Goal: Information Seeking & Learning: Learn about a topic

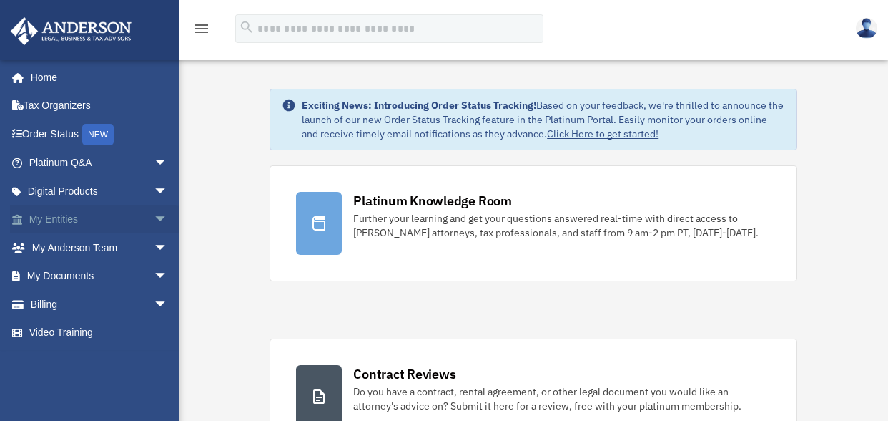
click at [52, 218] on link "My Entities arrow_drop_down" at bounding box center [100, 219] width 180 height 29
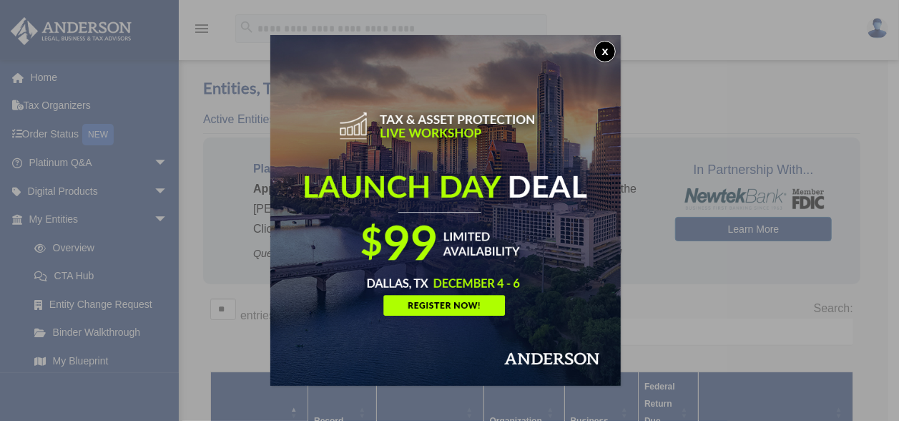
click at [608, 52] on button "x" at bounding box center [604, 51] width 21 height 21
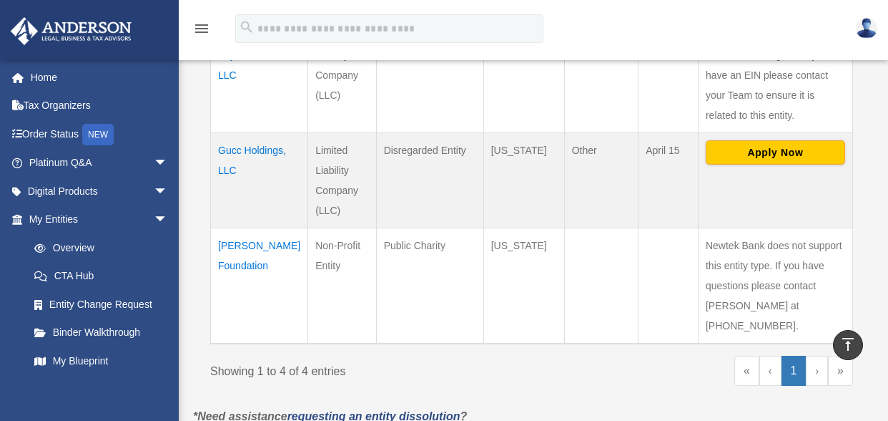
scroll to position [501, 0]
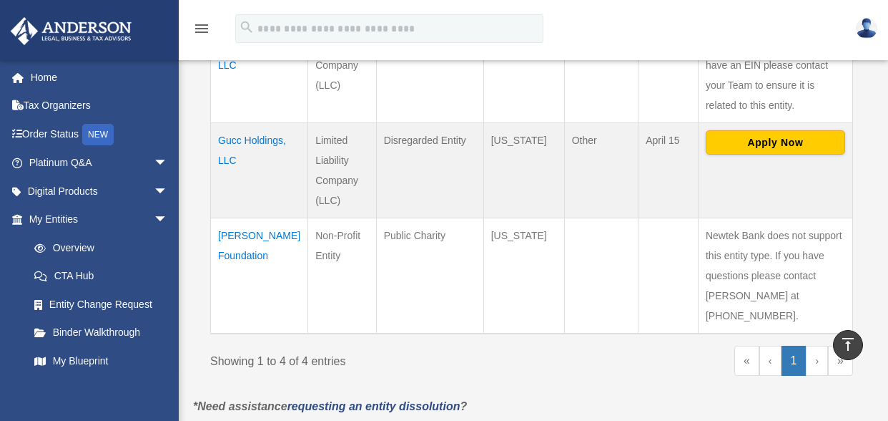
click at [245, 263] on td "Martin Escalante Foundation" at bounding box center [259, 275] width 97 height 116
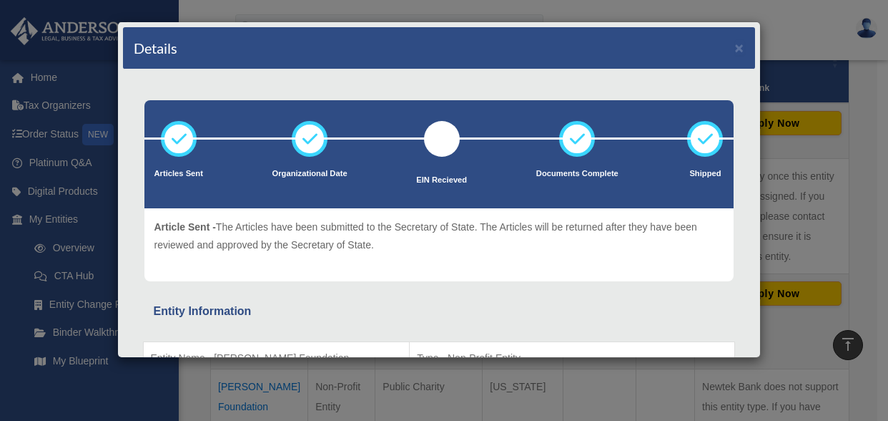
scroll to position [143, 0]
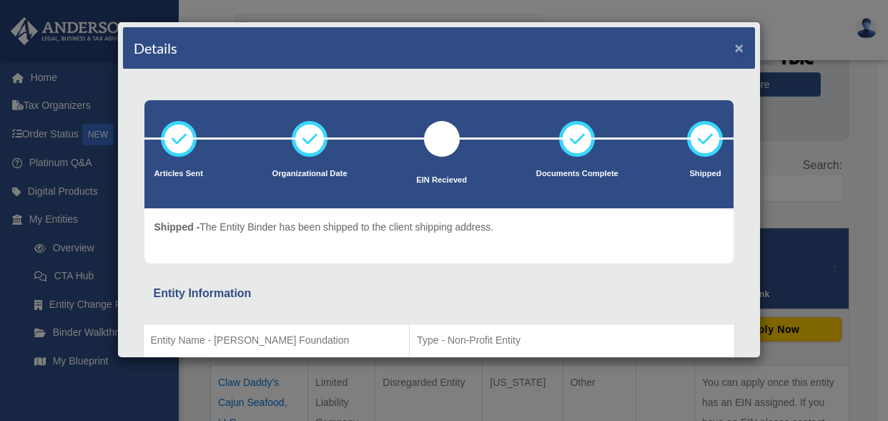
click at [735, 46] on button "×" at bounding box center [739, 47] width 9 height 15
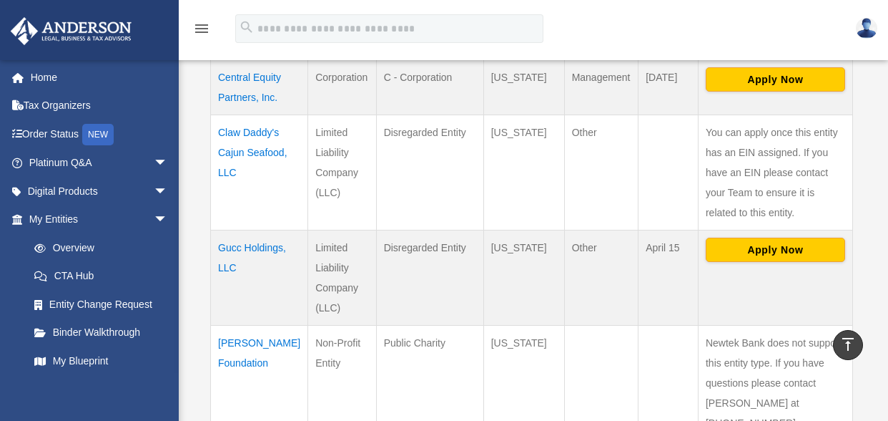
scroll to position [318, 0]
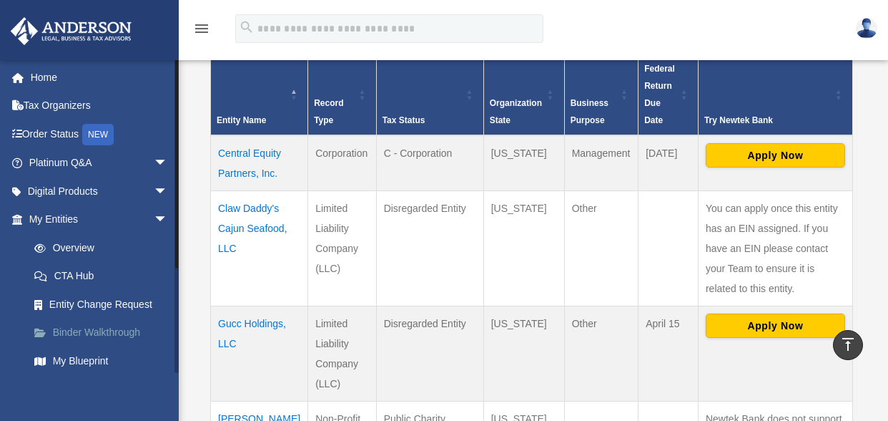
click at [129, 327] on link "Binder Walkthrough" at bounding box center [105, 332] width 170 height 29
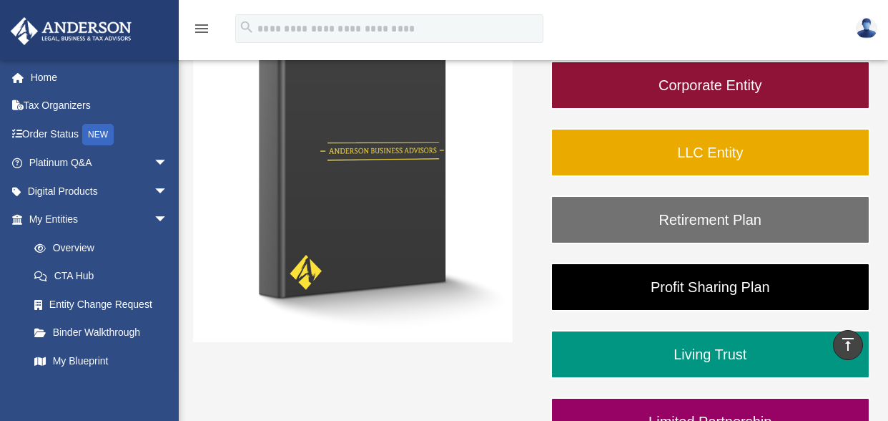
scroll to position [215, 0]
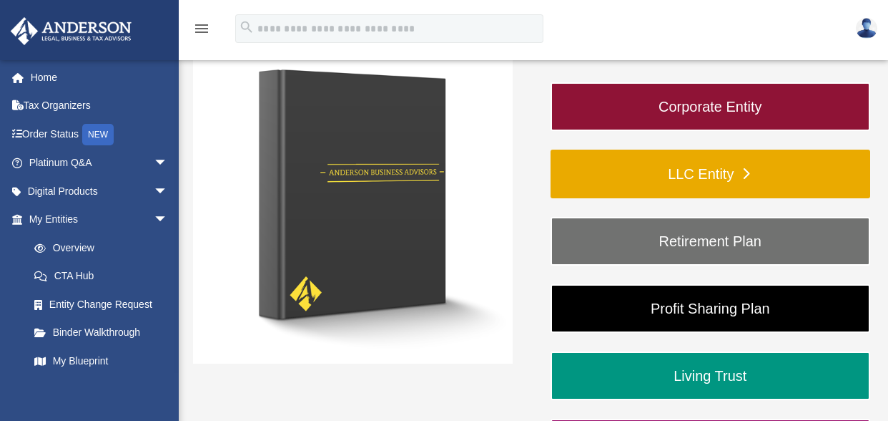
click at [657, 168] on link "LLC Entity" at bounding box center [711, 174] width 320 height 49
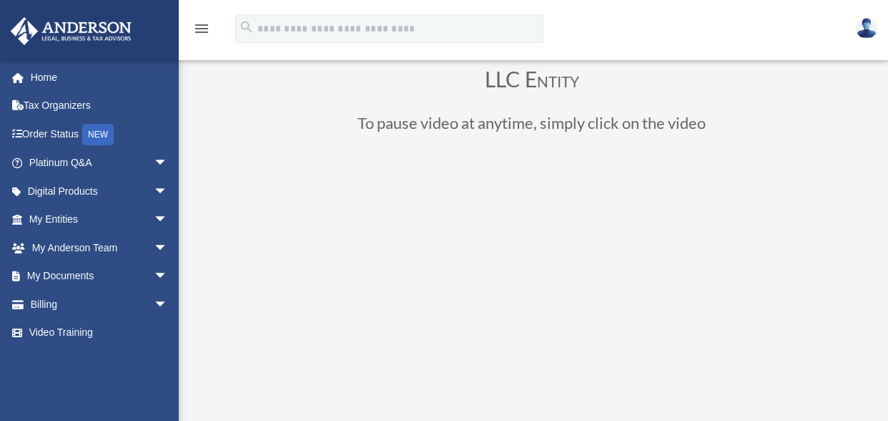
scroll to position [72, 0]
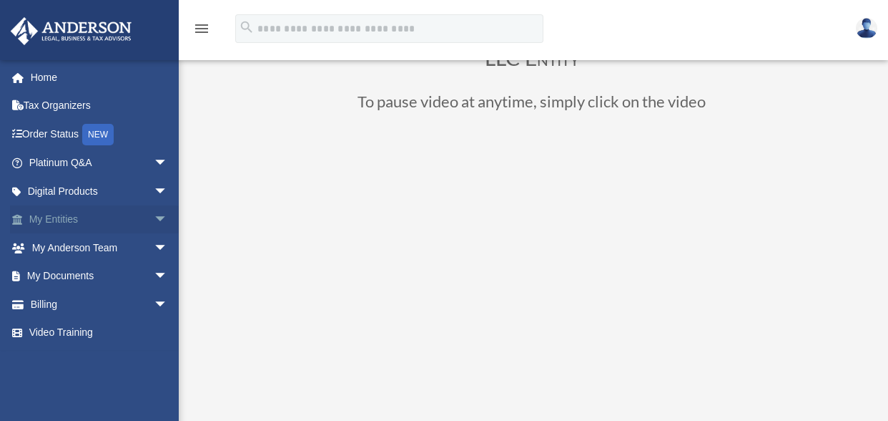
click at [71, 217] on link "My Entities arrow_drop_down" at bounding box center [100, 219] width 180 height 29
click at [104, 275] on link "My Documents arrow_drop_down" at bounding box center [100, 276] width 180 height 29
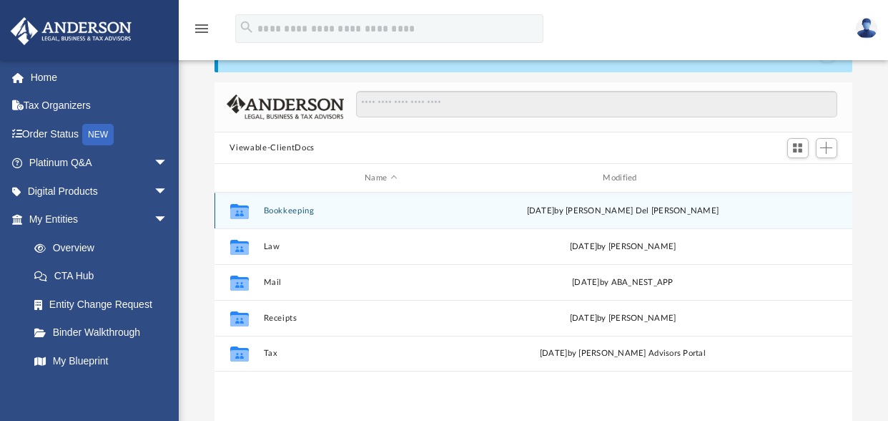
scroll to position [72, 0]
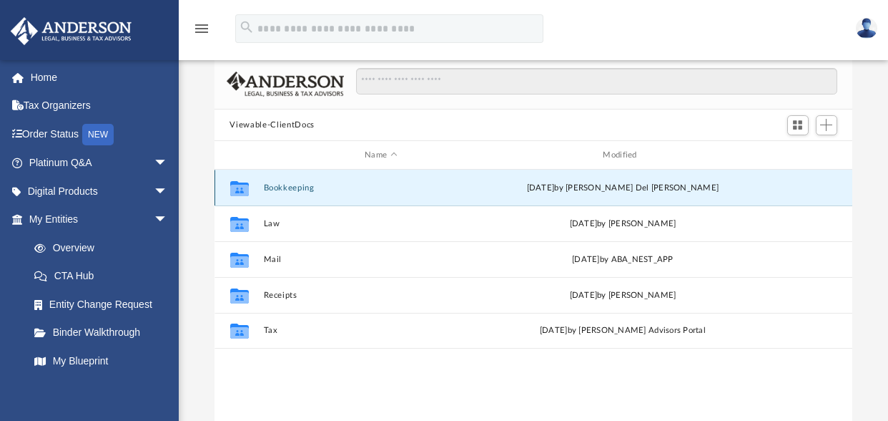
click at [280, 188] on button "Bookkeeping" at bounding box center [380, 187] width 235 height 9
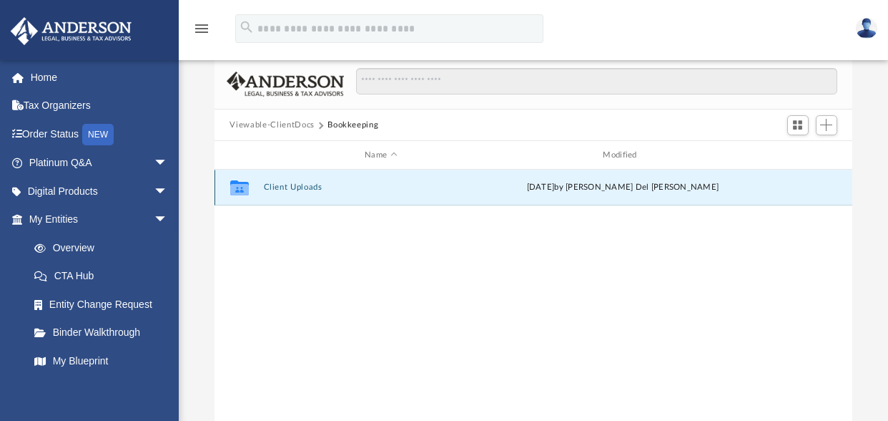
click at [280, 188] on button "Client Uploads" at bounding box center [380, 187] width 235 height 9
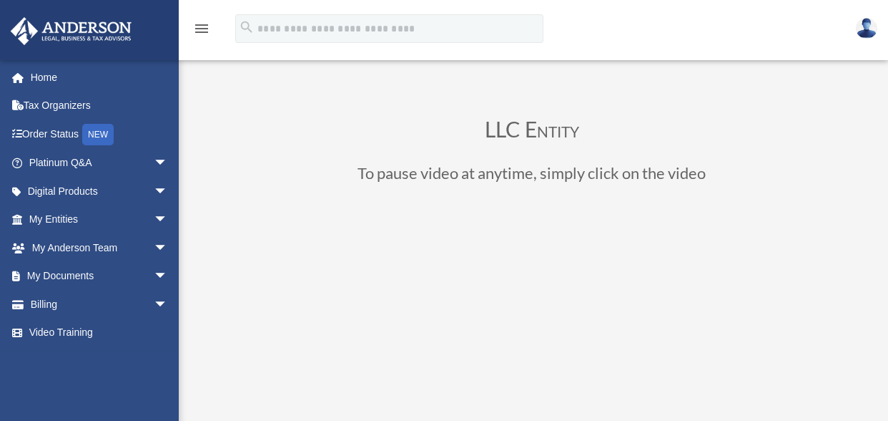
scroll to position [72, 0]
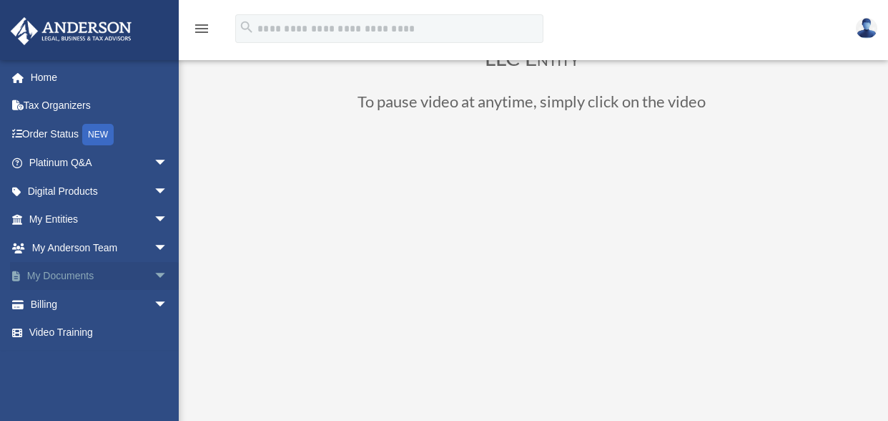
click at [69, 275] on link "My Documents arrow_drop_down" at bounding box center [100, 276] width 180 height 29
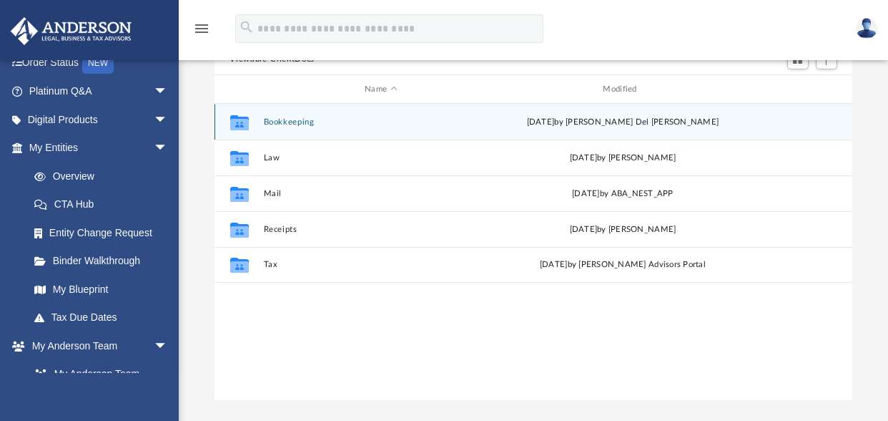
scroll to position [143, 0]
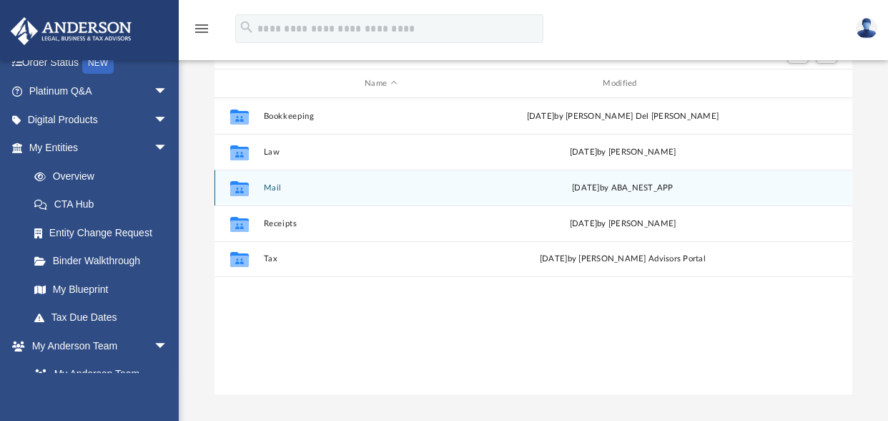
click at [278, 193] on div "Collaborated Folder Mail Tue Sep 9 2025 by ABA_NEST_APP" at bounding box center [534, 188] width 639 height 36
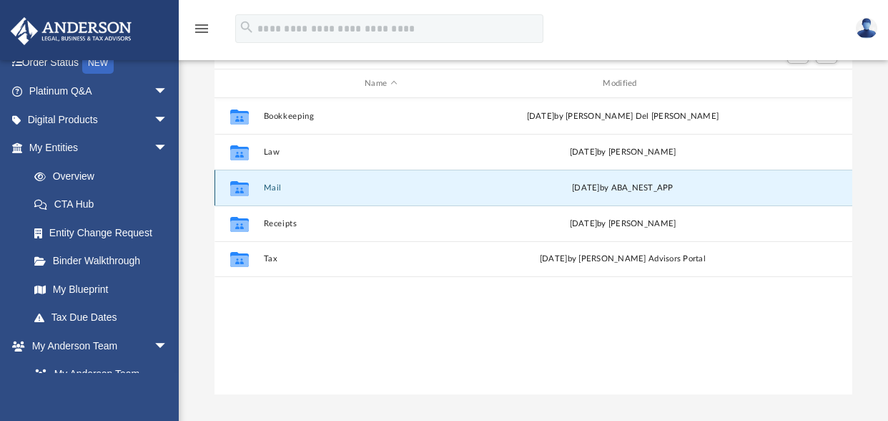
click at [275, 188] on button "Mail" at bounding box center [380, 187] width 235 height 9
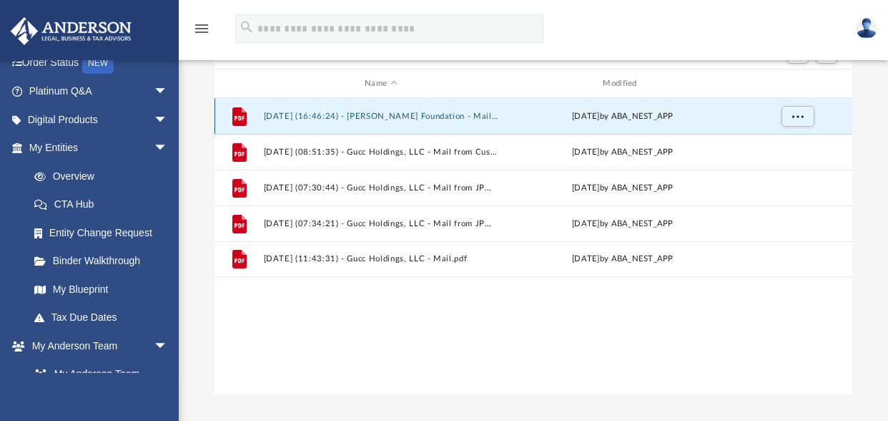
click at [388, 119] on button "2025.06.24 (16:46:24) - Martin Escalante Foundation - Mail from STATE OF CALIFO…" at bounding box center [380, 116] width 235 height 9
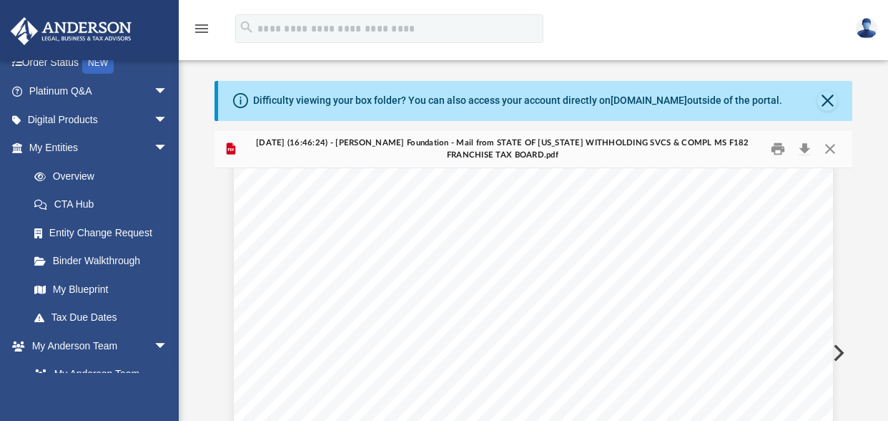
scroll to position [1220, 0]
click at [828, 103] on button "Close" at bounding box center [828, 101] width 20 height 20
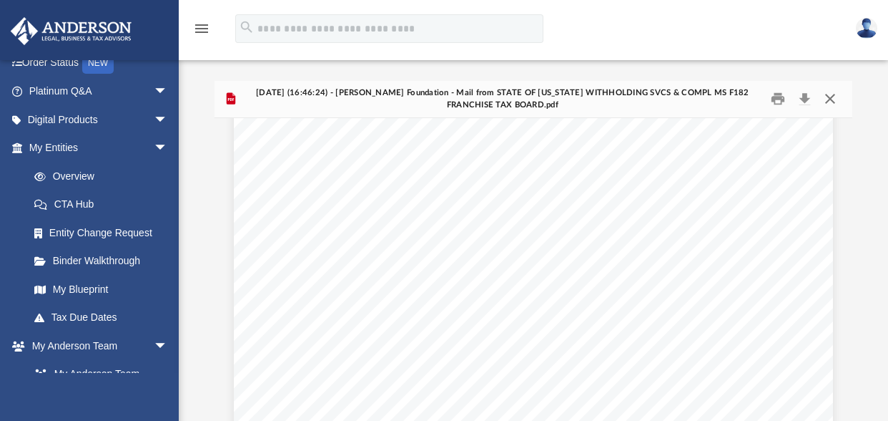
click at [824, 101] on button "Close" at bounding box center [831, 99] width 26 height 22
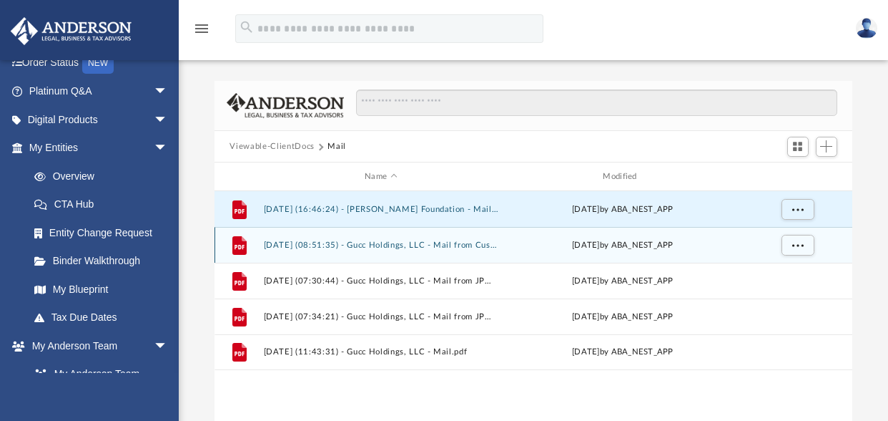
click at [402, 255] on div "File 2025.07.01 (08:51:35) - Gucc Holdings, LLC - Mail from Customer Service.pd…" at bounding box center [534, 245] width 639 height 36
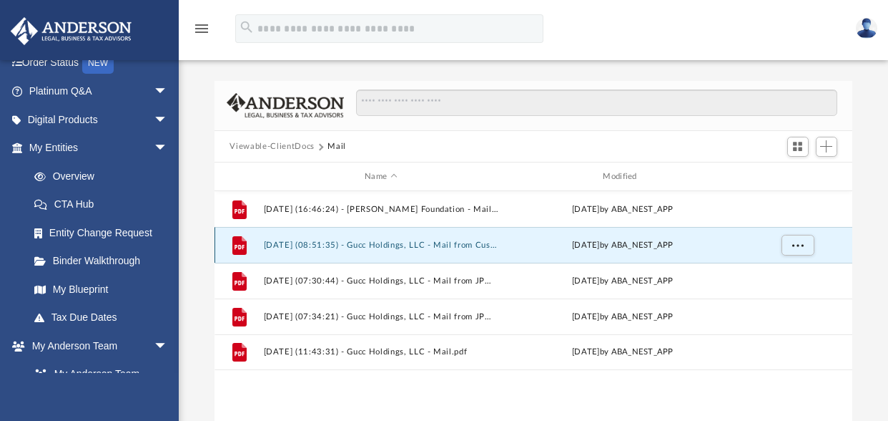
click at [398, 244] on button "2025.07.01 (08:51:35) - Gucc Holdings, LLC - Mail from Customer Service.pdf" at bounding box center [380, 244] width 235 height 9
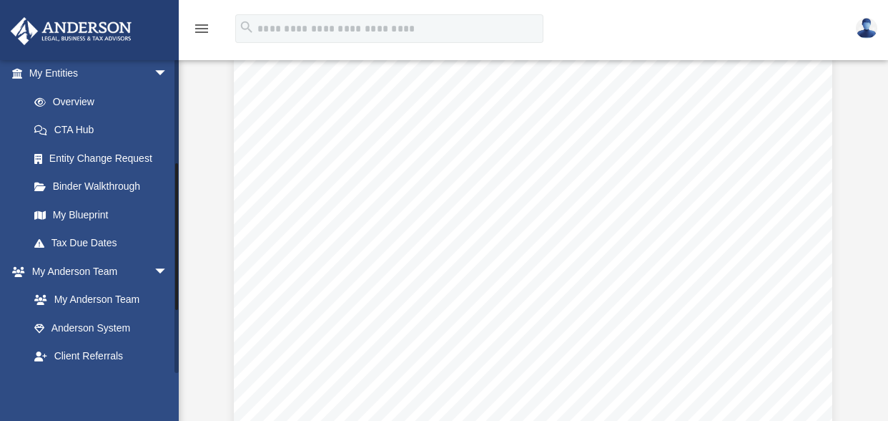
scroll to position [215, 0]
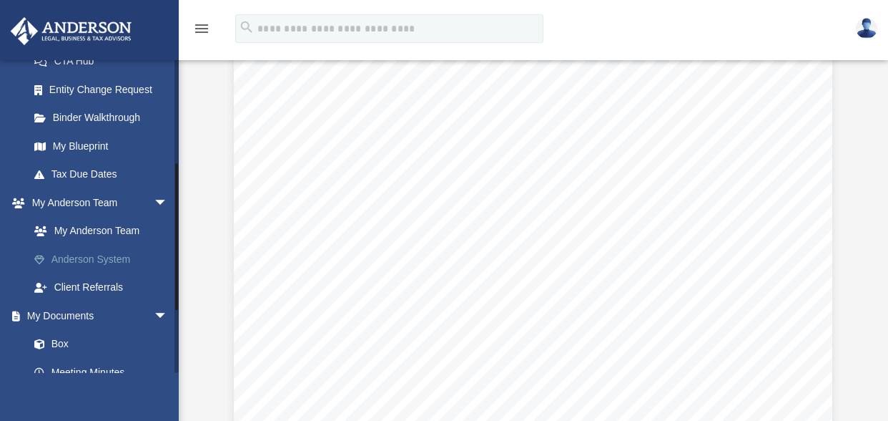
click at [92, 264] on link "Anderson System" at bounding box center [105, 259] width 170 height 29
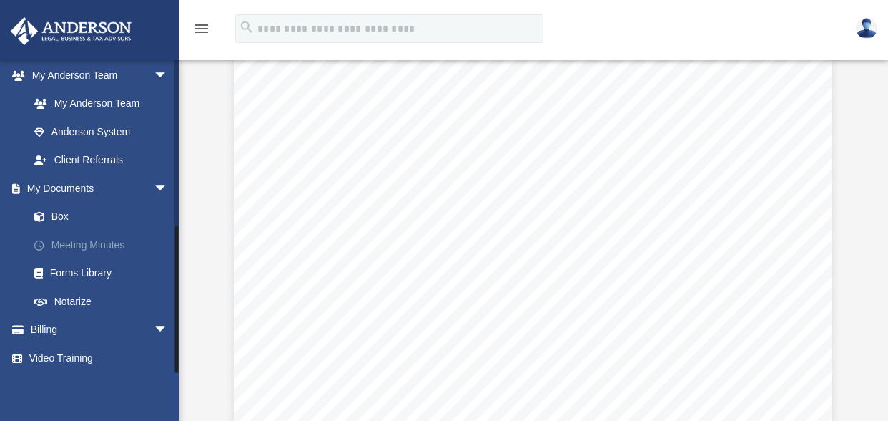
scroll to position [343, 0]
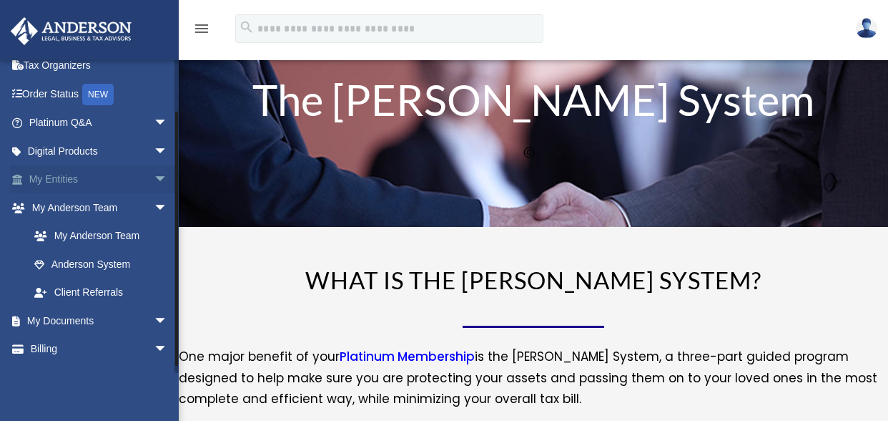
scroll to position [62, 0]
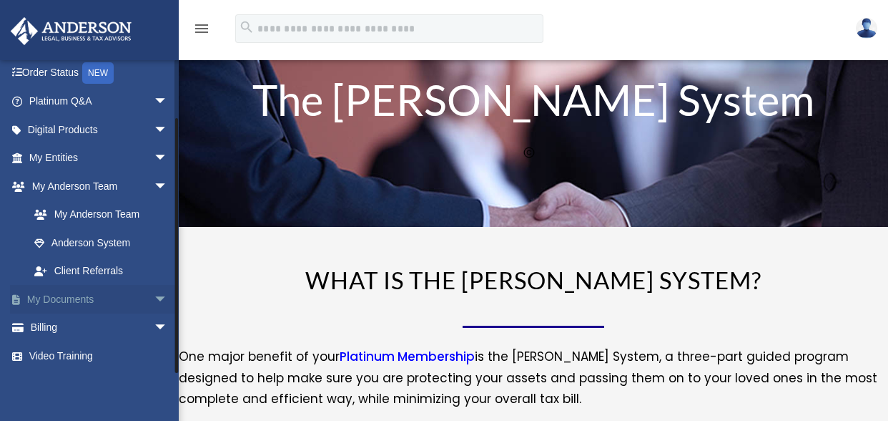
click at [83, 300] on link "My Documents arrow_drop_down" at bounding box center [100, 299] width 180 height 29
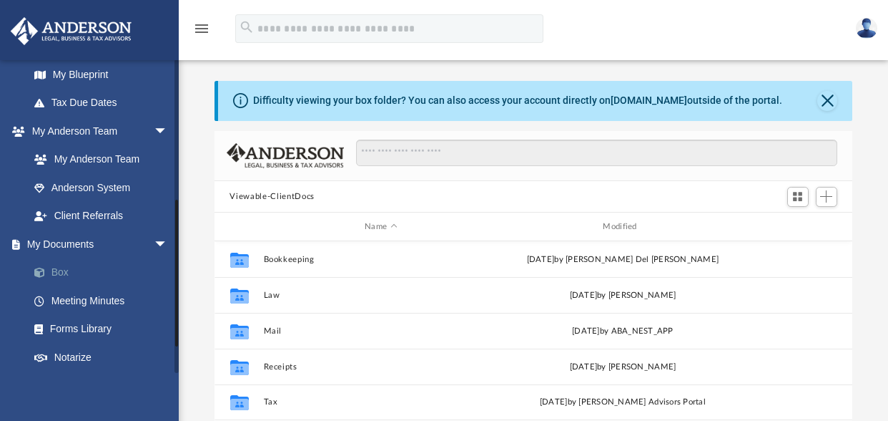
scroll to position [343, 0]
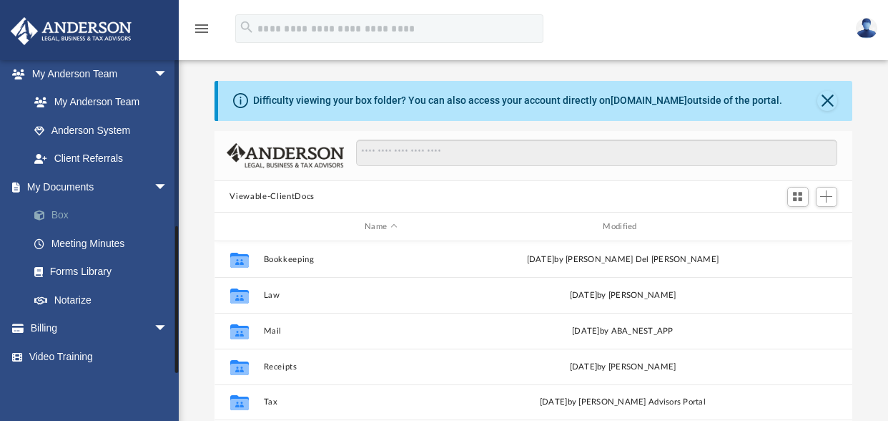
click at [60, 214] on link "Box" at bounding box center [105, 215] width 170 height 29
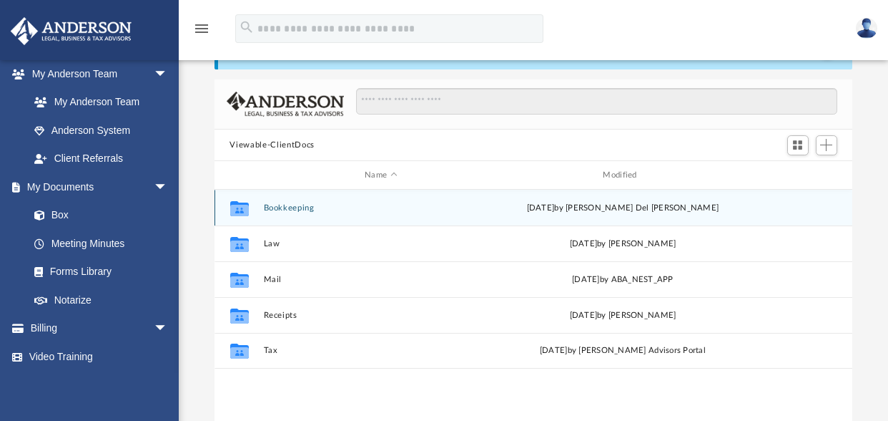
scroll to position [0, 0]
